Goal: Information Seeking & Learning: Learn about a topic

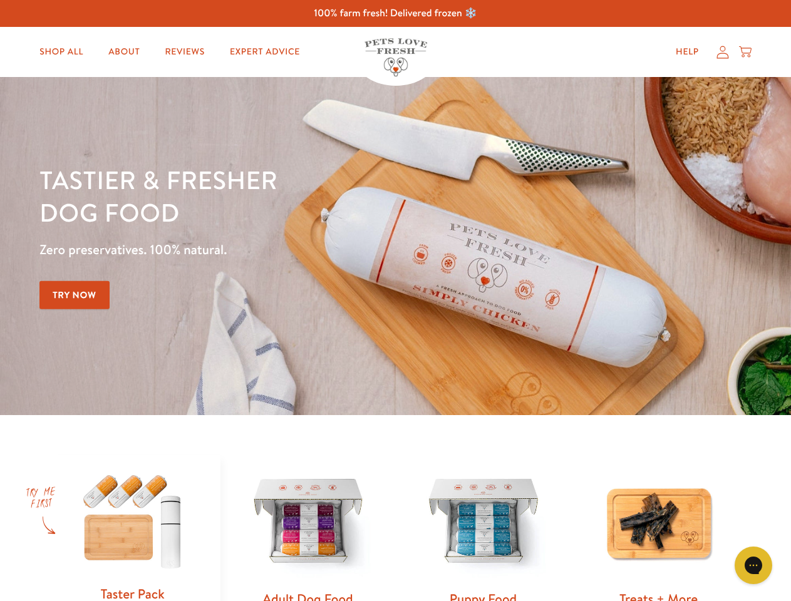
click at [395, 301] on div "Tastier & fresher dog food Zero preservatives. 100% natural. Try Now" at bounding box center [276, 246] width 475 height 165
click at [754, 566] on icon "Gorgias live chat" at bounding box center [753, 565] width 12 height 12
